Goal: Task Accomplishment & Management: Complete application form

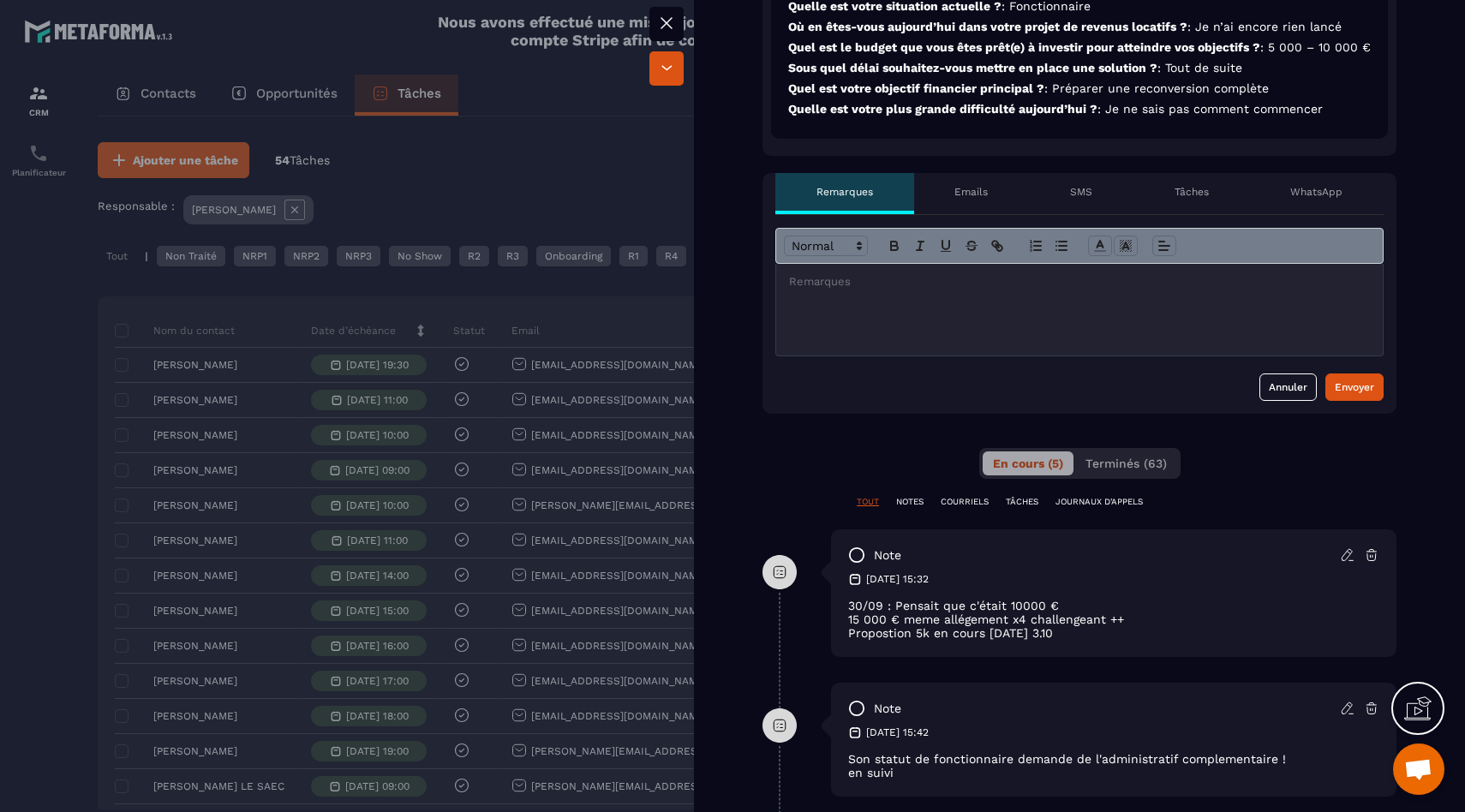
scroll to position [550, 0]
click at [1007, 329] on div at bounding box center [1079, 309] width 606 height 92
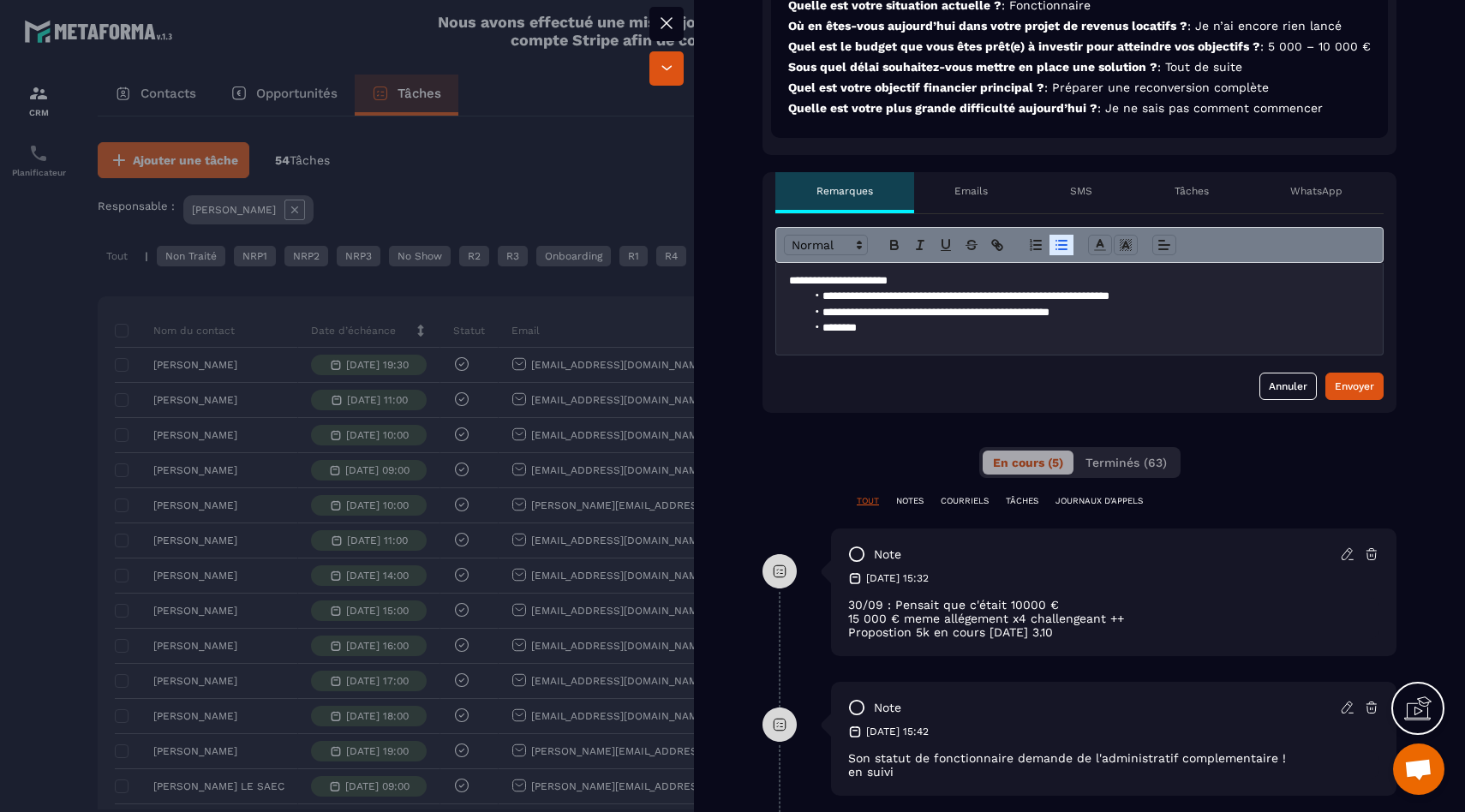
click at [1096, 320] on li "**********" at bounding box center [1088, 313] width 564 height 16
click at [1335, 395] on div "Envoyer" at bounding box center [1355, 387] width 39 height 18
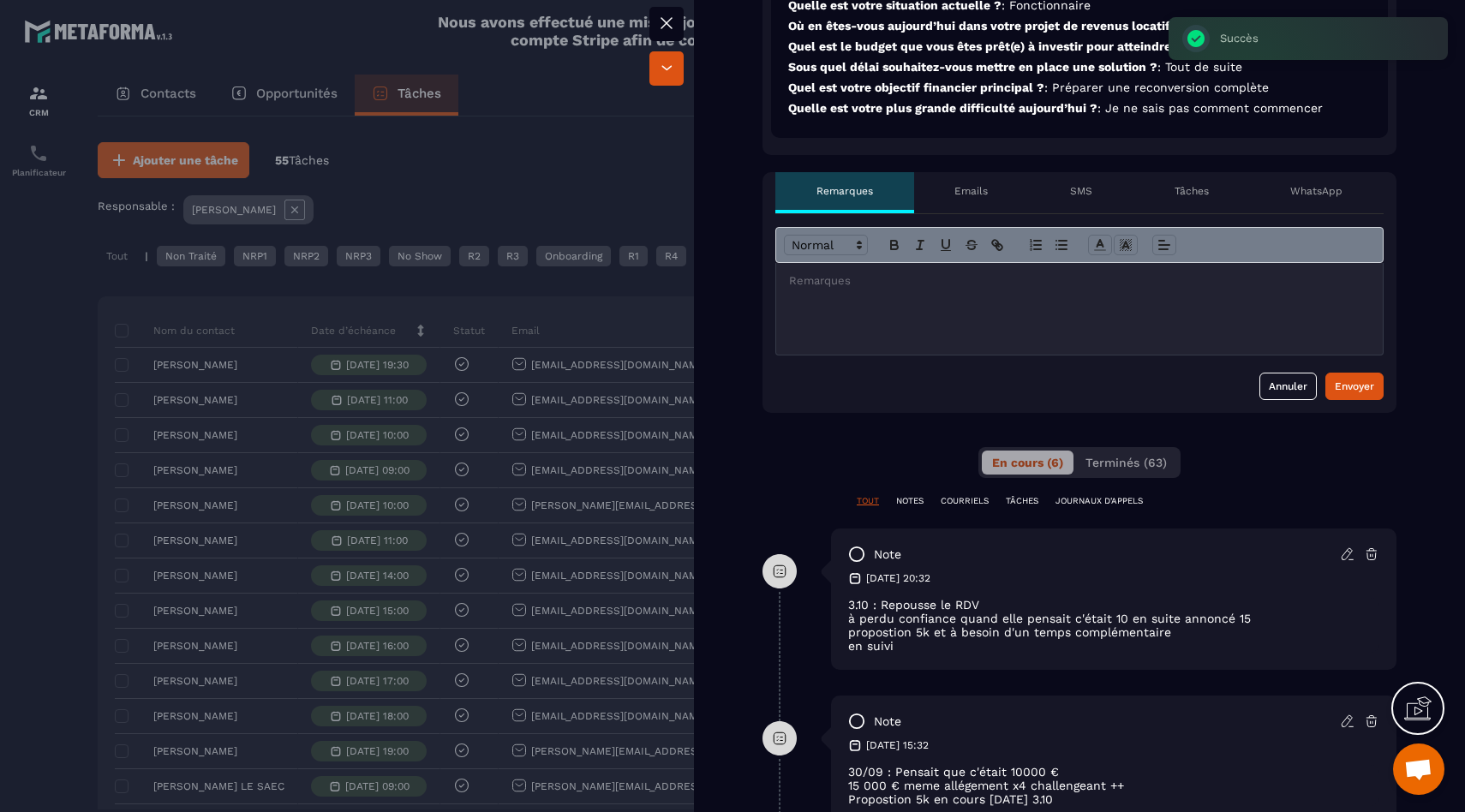
click at [599, 431] on div at bounding box center [732, 406] width 1465 height 812
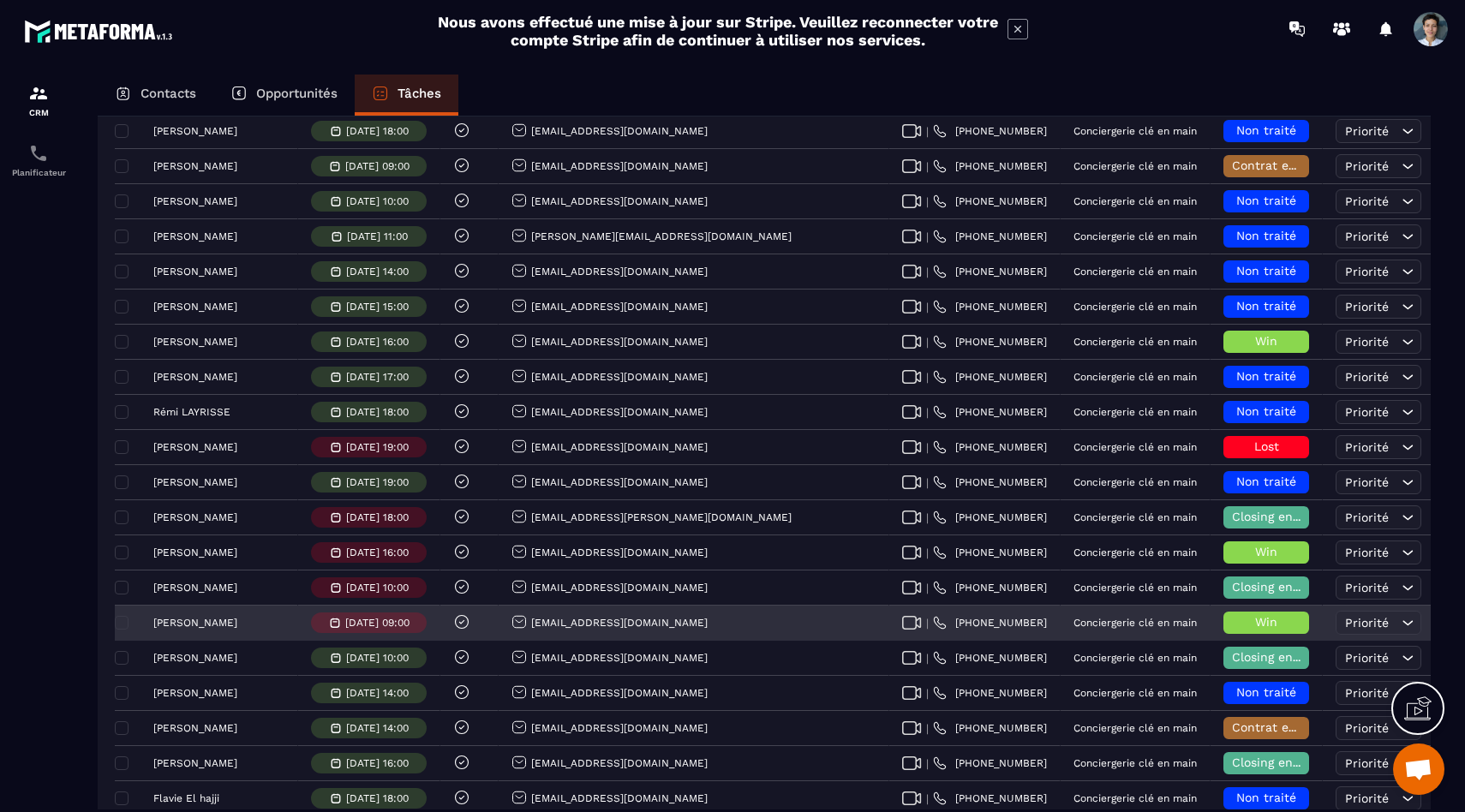
scroll to position [907, 0]
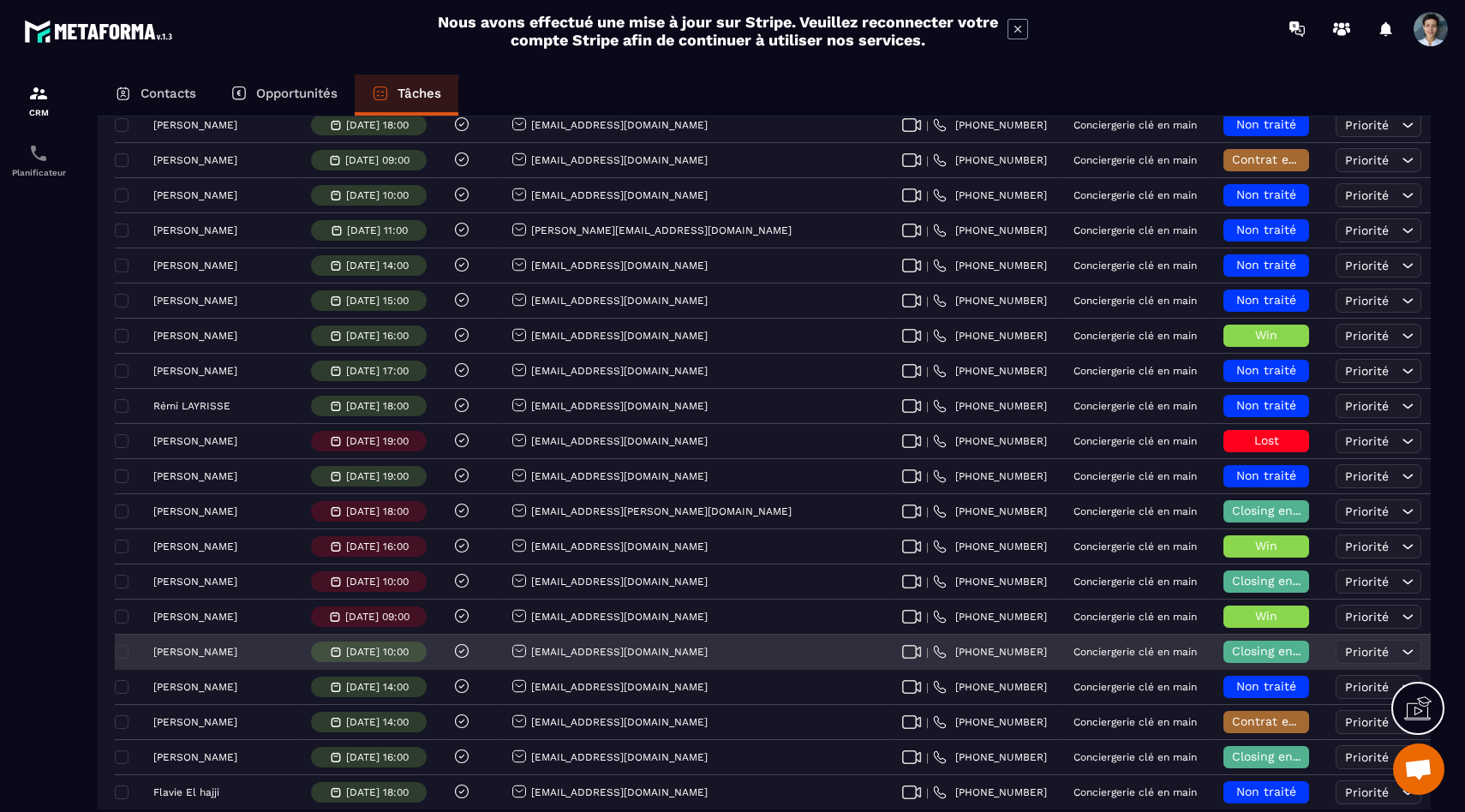
click at [215, 657] on p "[PERSON_NAME]" at bounding box center [195, 652] width 84 height 12
